Goal: Information Seeking & Learning: Check status

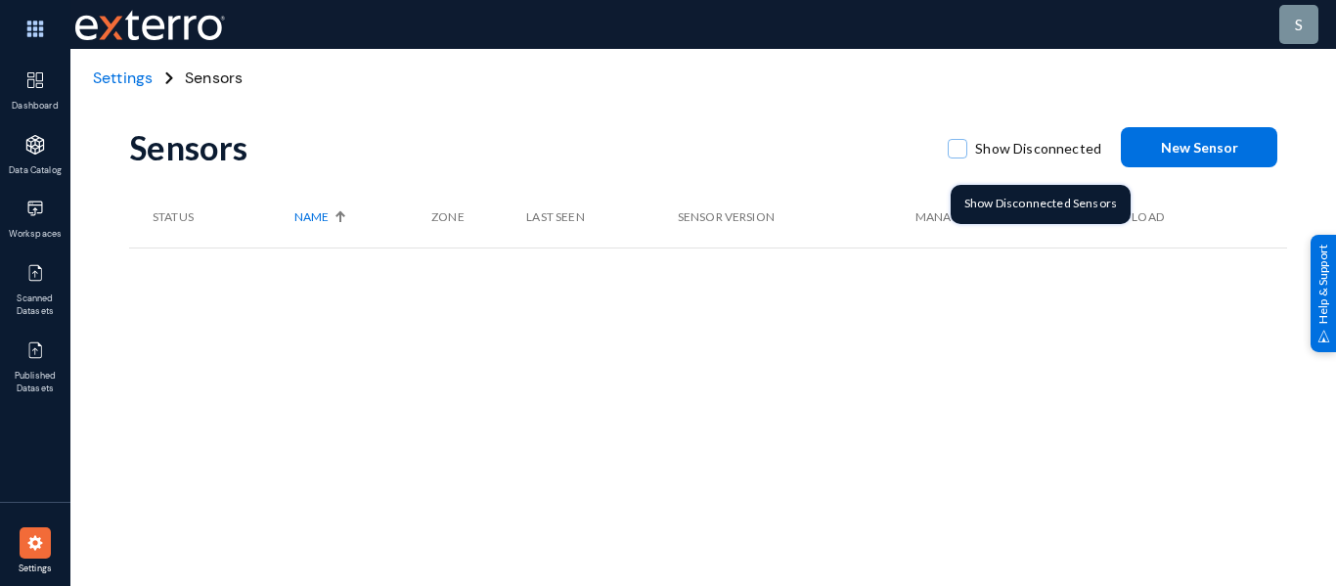
click at [954, 150] on span at bounding box center [958, 149] width 20 height 20
click at [957, 158] on input "Show Disconnected" at bounding box center [958, 159] width 2 height 2
checkbox input "true"
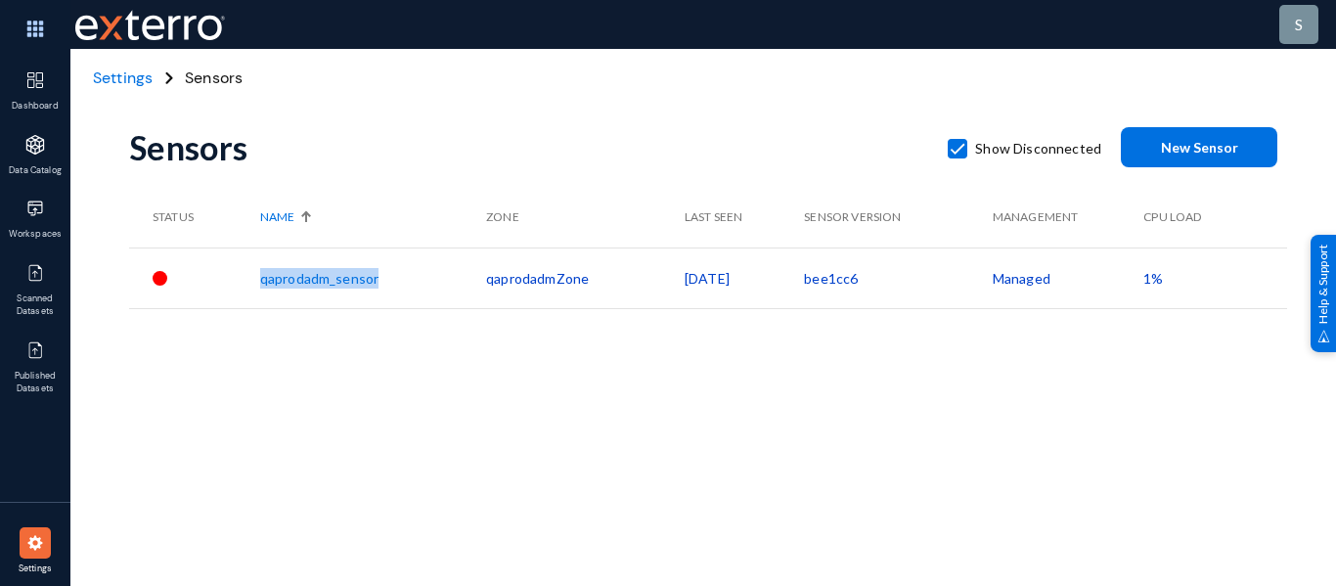
drag, startPoint x: 252, startPoint y: 278, endPoint x: 403, endPoint y: 288, distance: 151.0
click at [395, 283] on tr "qaprodadm_sensor qaprodadmZone [DATE] bee1cc6 Managed 1%" at bounding box center [708, 278] width 1158 height 61
click at [546, 444] on div "Sensors Show Disconnected New Sensor Status Name Zone Last Seen Sensor Version …" at bounding box center [708, 342] width 1158 height 587
drag, startPoint x: 387, startPoint y: 285, endPoint x: 259, endPoint y: 281, distance: 128.2
click at [260, 281] on td "qaprodadm_sensor" at bounding box center [373, 278] width 226 height 61
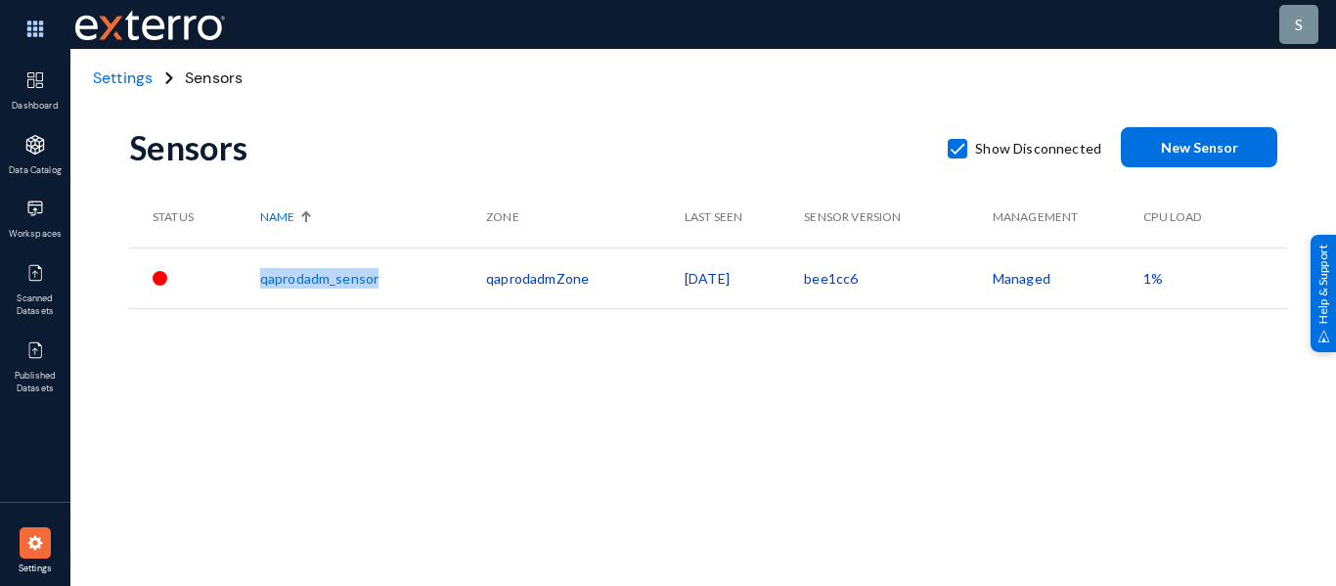
copy link "qaprodadm_sensor"
click at [565, 433] on div "Sensors Show Disconnected New Sensor Status Name Zone Last Seen Sensor Version …" at bounding box center [708, 342] width 1158 height 587
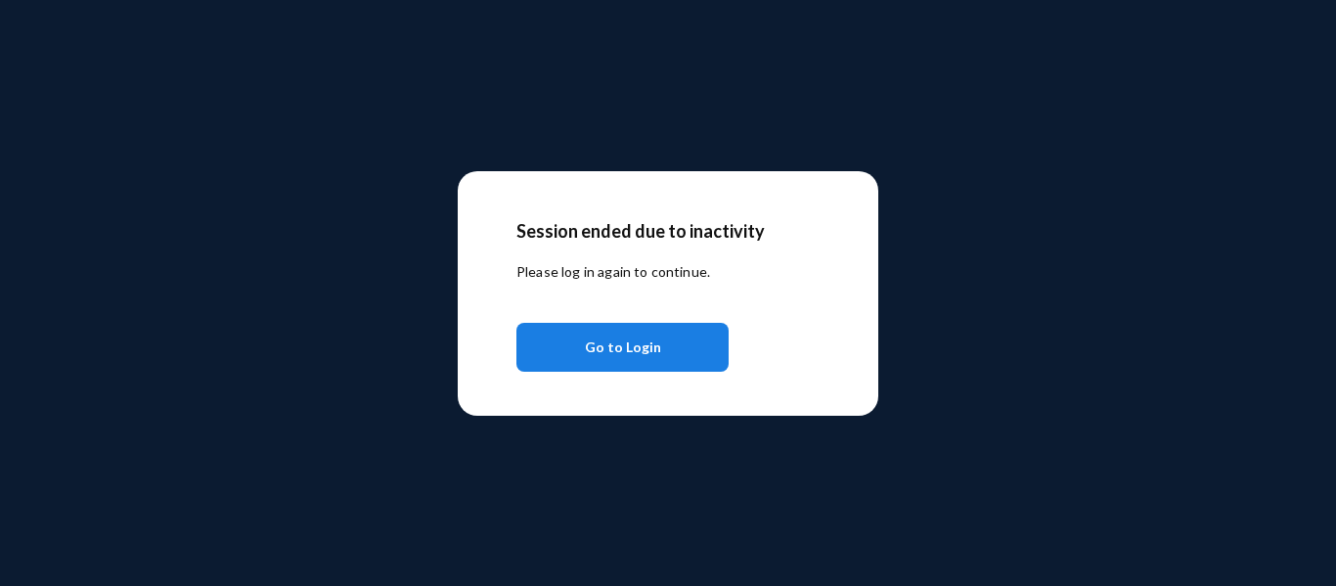
click at [627, 337] on span "Go to Login" at bounding box center [623, 347] width 76 height 35
